Goal: Task Accomplishment & Management: Use online tool/utility

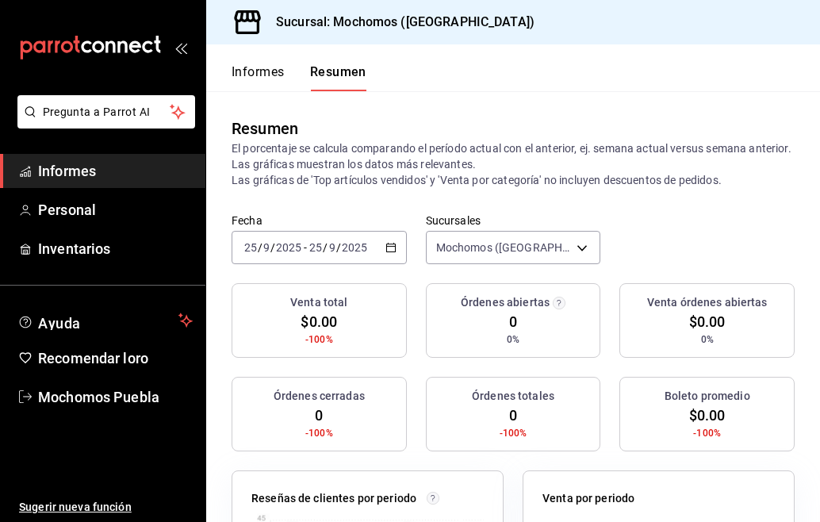
click at [385, 242] on icon "button" at bounding box center [390, 247] width 11 height 11
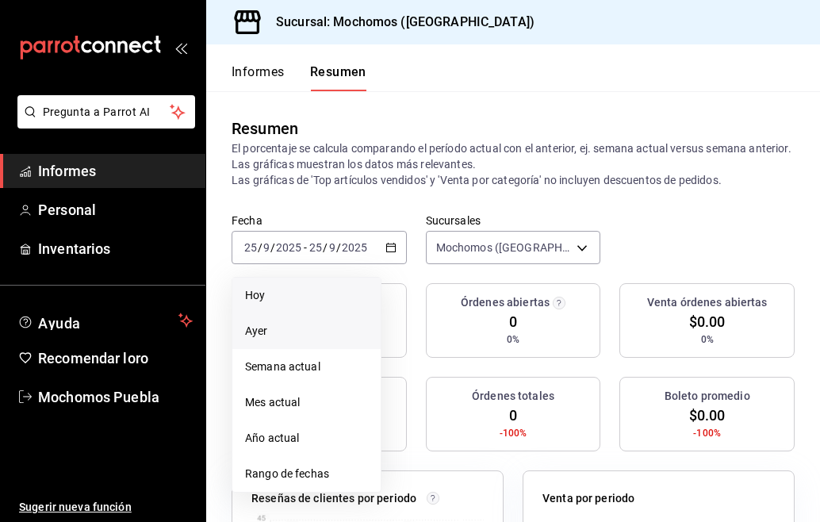
click at [297, 328] on span "Ayer" at bounding box center [306, 331] width 123 height 17
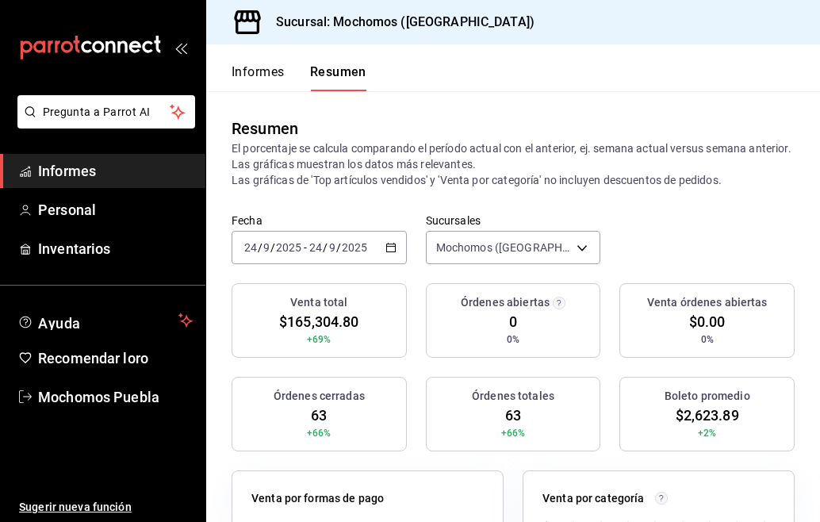
click at [387, 245] on icon "button" at bounding box center [390, 247] width 11 height 11
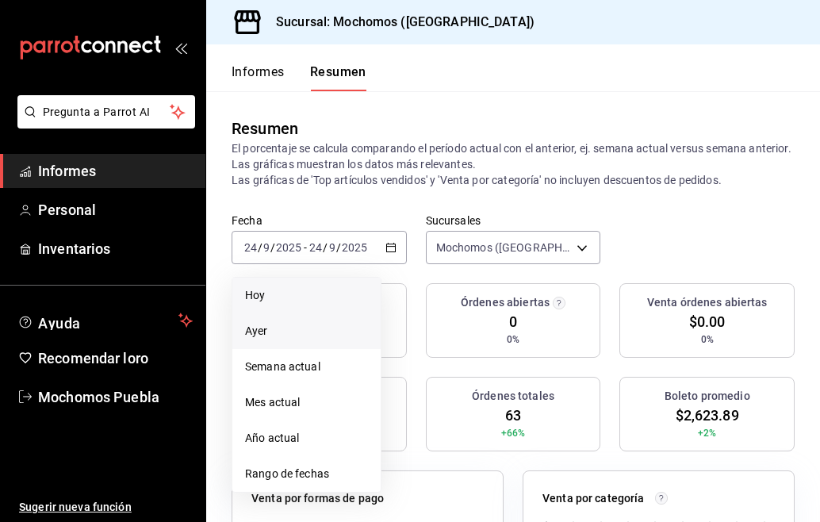
click at [283, 293] on span "Hoy" at bounding box center [306, 295] width 123 height 17
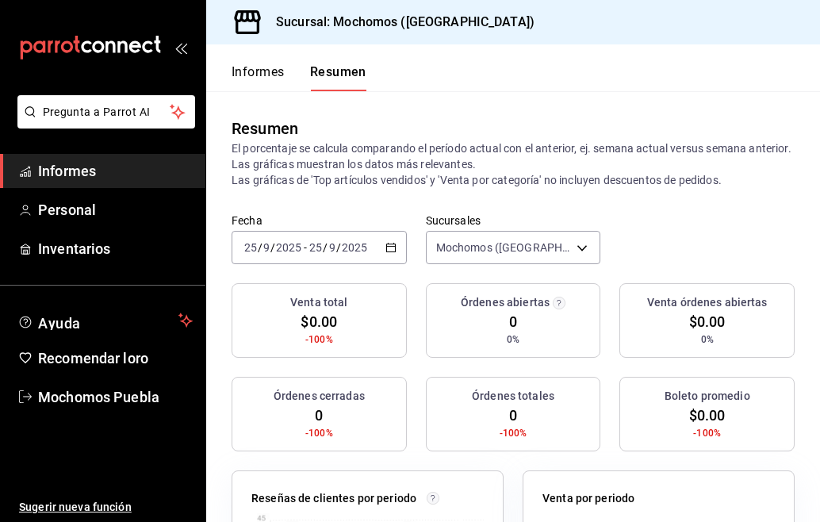
click at [251, 71] on font "Informes" at bounding box center [258, 71] width 53 height 15
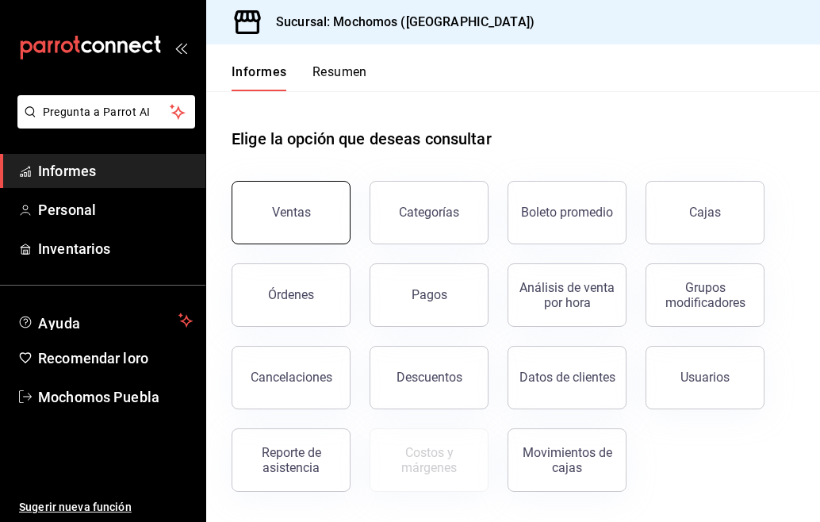
click at [282, 217] on font "Ventas" at bounding box center [291, 212] width 39 height 15
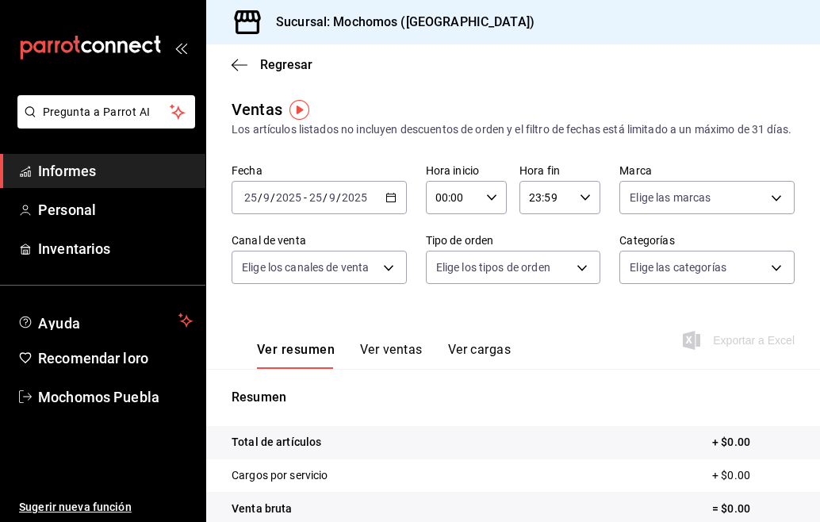
click at [392, 203] on icon "button" at bounding box center [390, 197] width 11 height 11
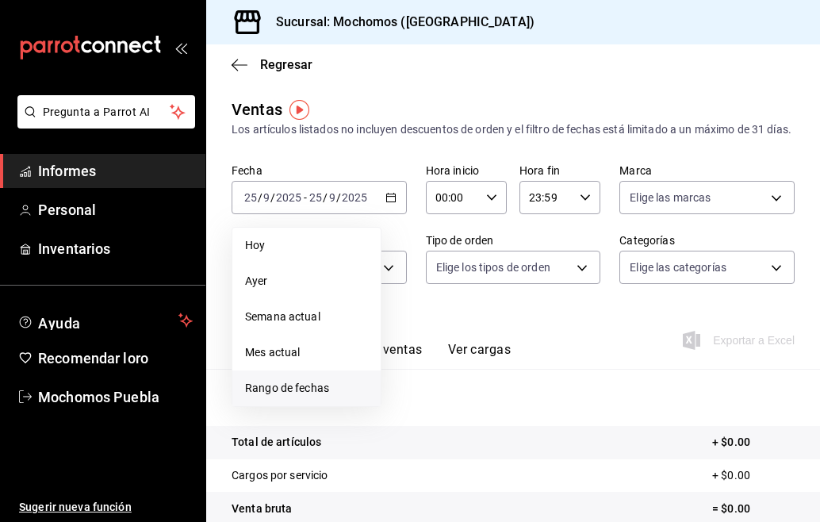
click at [319, 394] on font "Rango de fechas" at bounding box center [287, 387] width 84 height 13
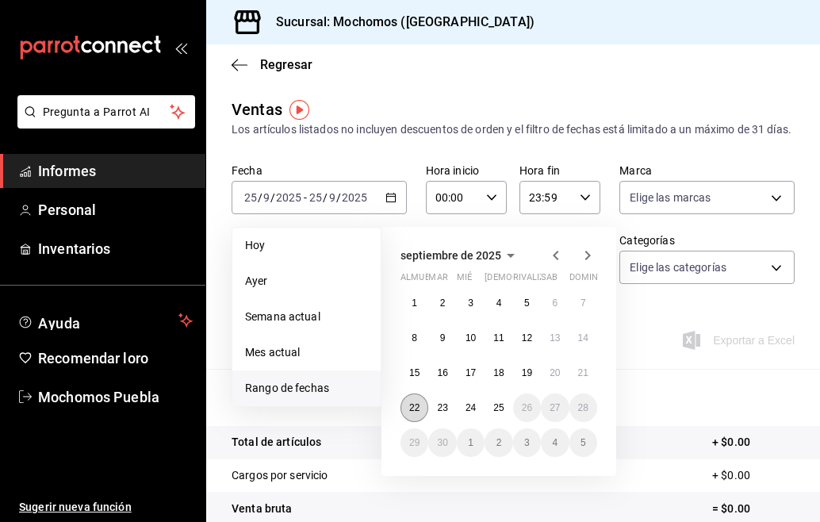
click at [419, 422] on button "22" at bounding box center [414, 407] width 28 height 29
click at [507, 422] on button "25" at bounding box center [498, 407] width 28 height 29
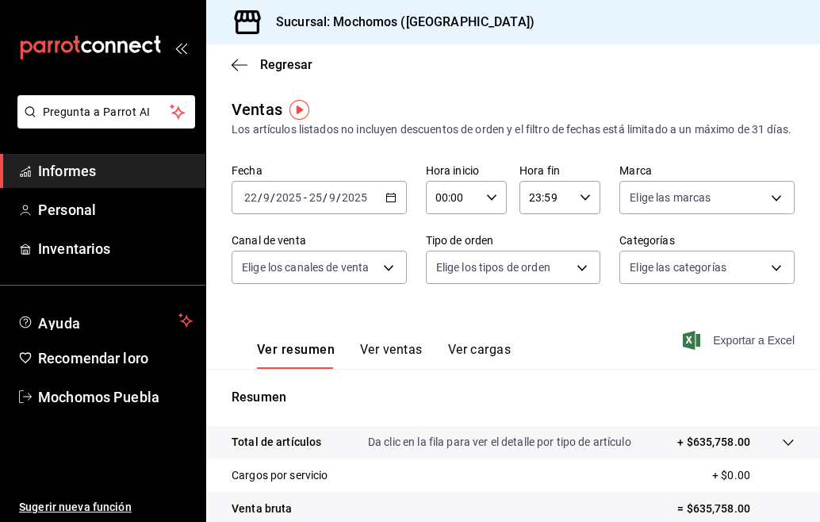
click at [716, 346] on font "Exportar a Excel" at bounding box center [754, 340] width 82 height 13
